Goal: Communication & Community: Answer question/provide support

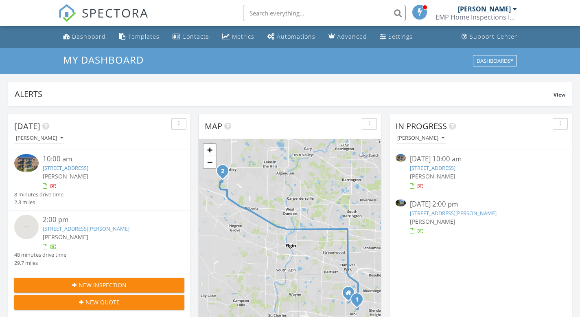
scroll to position [244, 0]
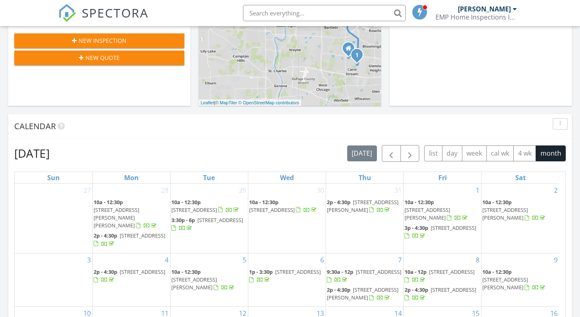
click at [243, 131] on div "Calendar" at bounding box center [283, 126] width 539 height 12
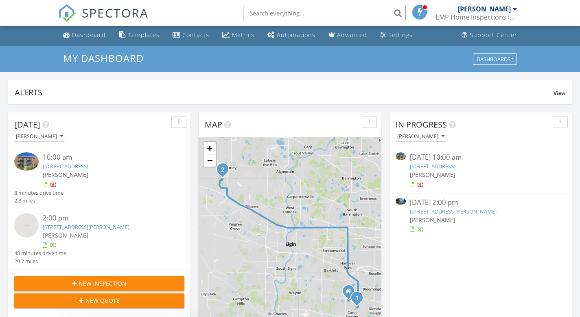
scroll to position [0, 0]
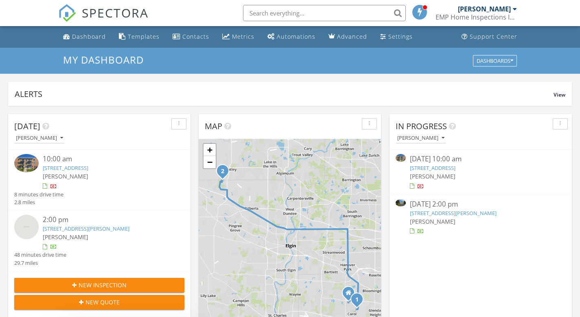
click at [112, 16] on span "SPECTORA" at bounding box center [115, 12] width 67 height 17
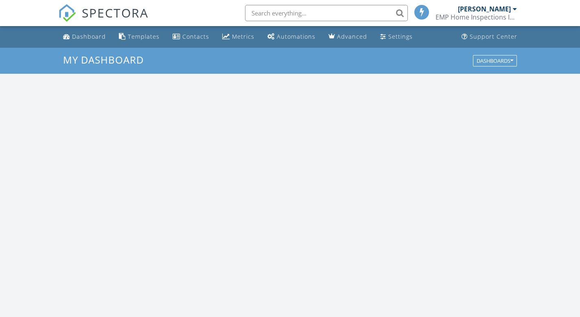
scroll to position [753, 592]
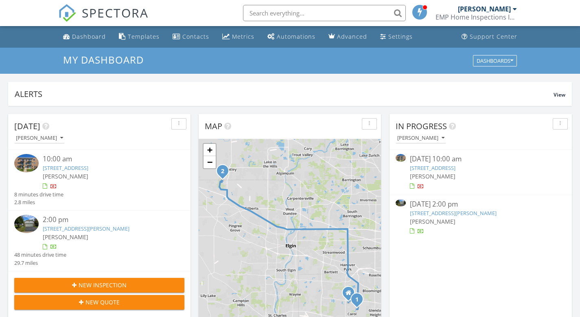
click at [96, 11] on span "SPECTORA" at bounding box center [115, 12] width 67 height 17
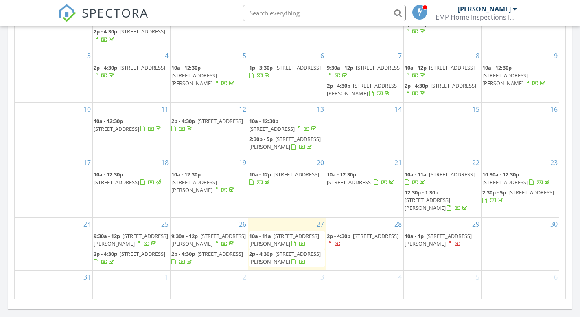
scroll to position [488, 0]
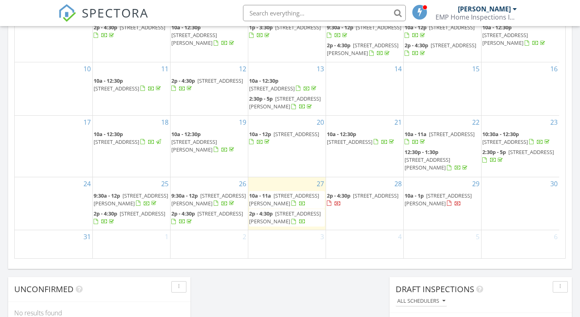
click at [447, 200] on div at bounding box center [454, 204] width 14 height 8
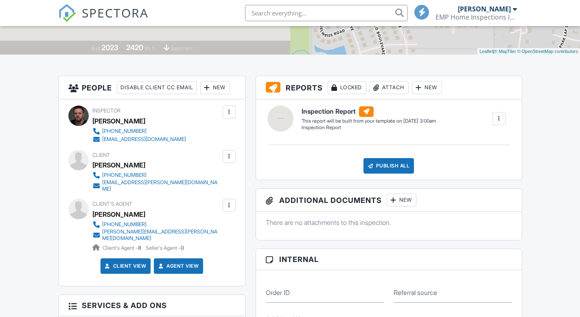
click at [227, 154] on div at bounding box center [229, 156] width 8 height 8
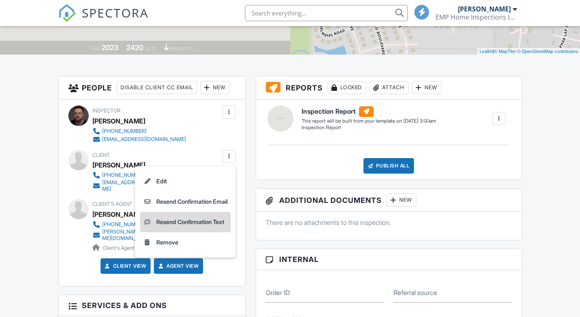
click at [188, 223] on li "Resend Confirmation Text" at bounding box center [185, 222] width 91 height 20
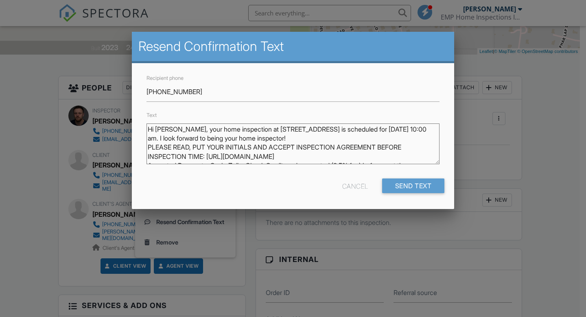
drag, startPoint x: 365, startPoint y: 138, endPoint x: 180, endPoint y: 128, distance: 184.6
click at [180, 128] on textarea "Hi [PERSON_NAME], your home inspection at [STREET_ADDRESS] is scheduled for [DA…" at bounding box center [292, 143] width 293 height 41
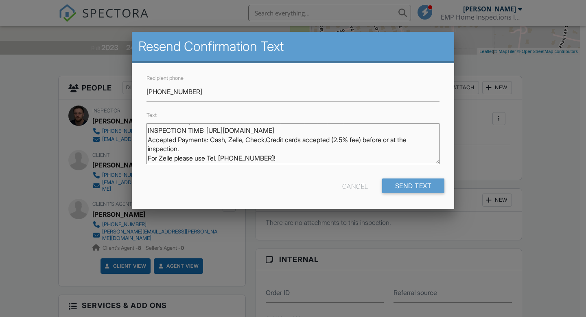
scroll to position [14, 0]
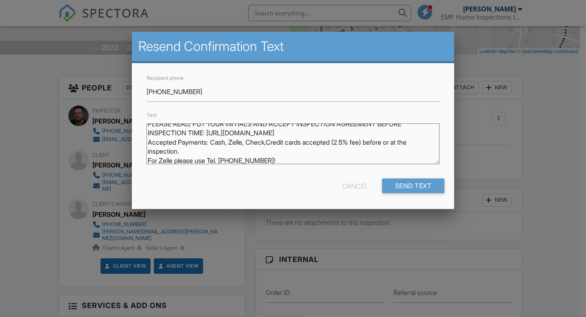
drag, startPoint x: 147, startPoint y: 156, endPoint x: 274, endPoint y: 151, distance: 127.0
click at [274, 151] on textarea "Hi [PERSON_NAME], your home inspection at [STREET_ADDRESS] is scheduled for [DA…" at bounding box center [292, 143] width 293 height 41
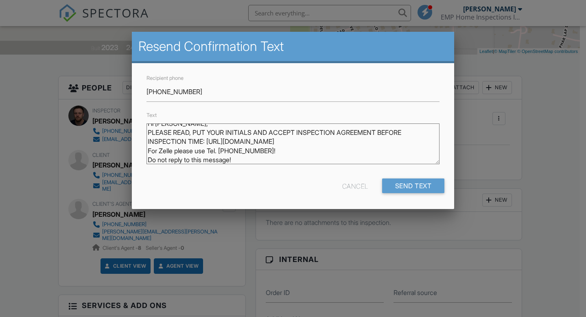
scroll to position [0, 0]
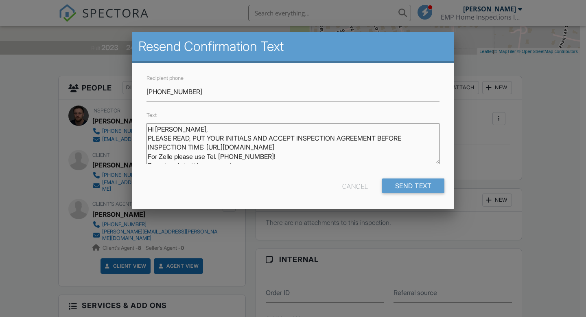
drag, startPoint x: 273, startPoint y: 155, endPoint x: 147, endPoint y: 159, distance: 125.8
click at [147, 159] on textarea "Hi [PERSON_NAME], your home inspection at [STREET_ADDRESS] is scheduled for [DA…" at bounding box center [292, 143] width 293 height 41
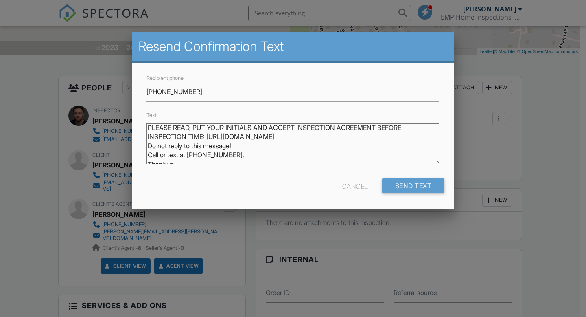
scroll to position [16, 0]
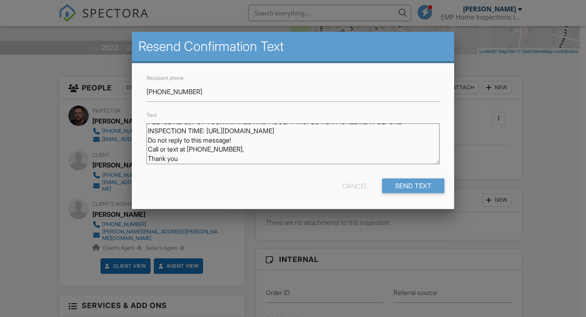
type textarea "Hi [PERSON_NAME], PLEASE READ, PUT YOUR INITIALS AND ACCEPT INSPECTION AGREEMEN…"
click at [421, 186] on input "Send Text" at bounding box center [413, 185] width 63 height 15
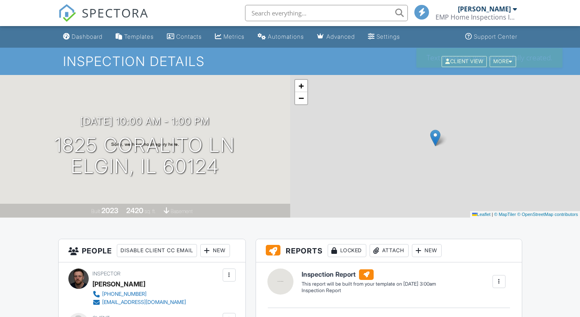
click at [110, 11] on span "SPECTORA" at bounding box center [115, 12] width 67 height 17
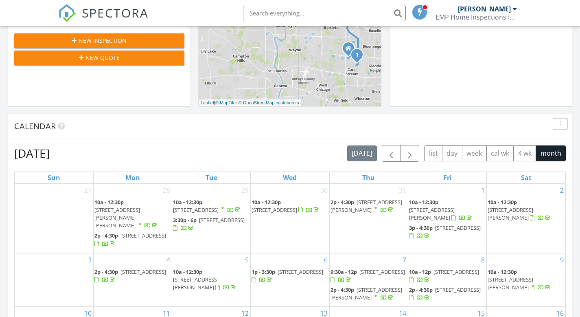
scroll to position [81, 0]
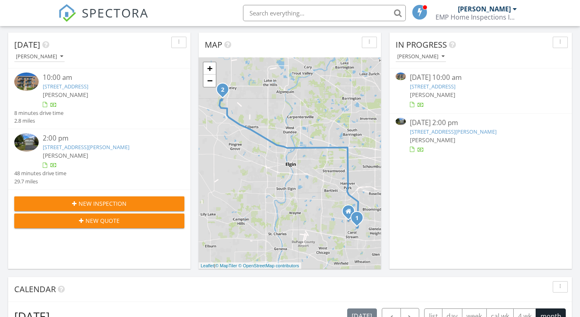
click at [82, 151] on div "[STREET_ADDRESS][PERSON_NAME]" at bounding box center [107, 147] width 128 height 8
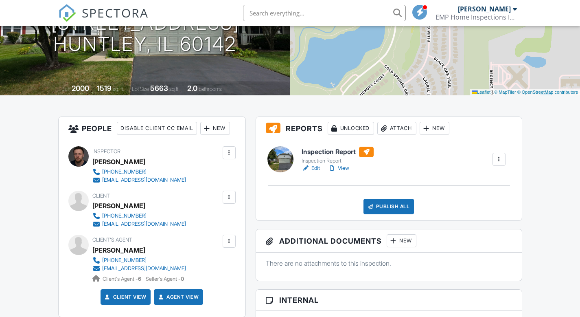
scroll to position [163, 0]
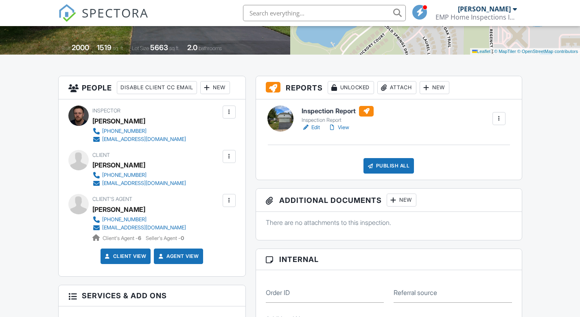
click at [314, 127] on link "Edit" at bounding box center [311, 127] width 18 height 8
